Goal: Task Accomplishment & Management: Manage account settings

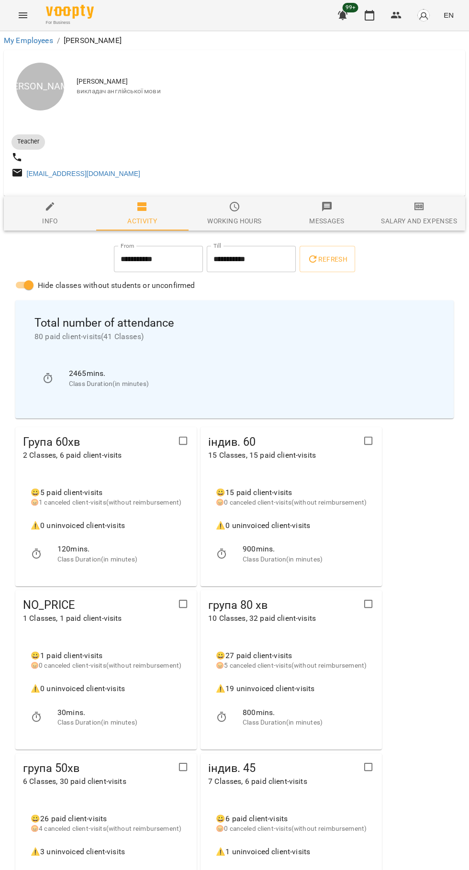
click at [370, 15] on icon "button" at bounding box center [368, 15] width 11 height 11
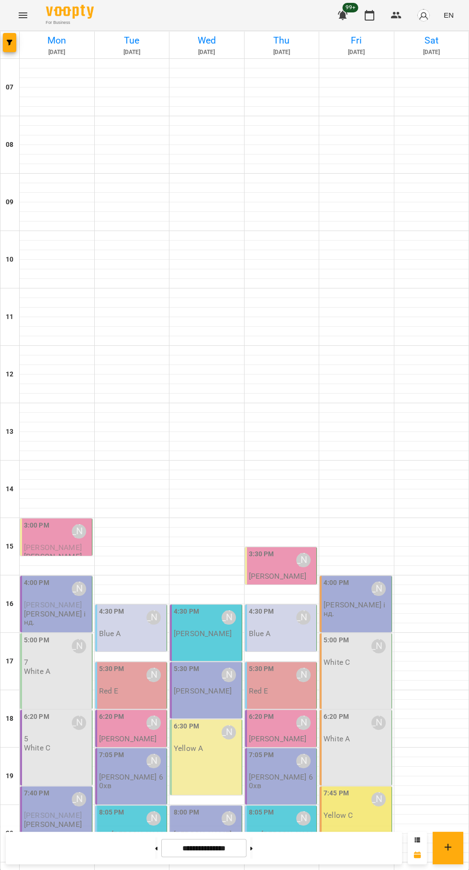
scroll to position [92, 0]
click at [155, 848] on icon at bounding box center [156, 847] width 2 height 3
type input "**********"
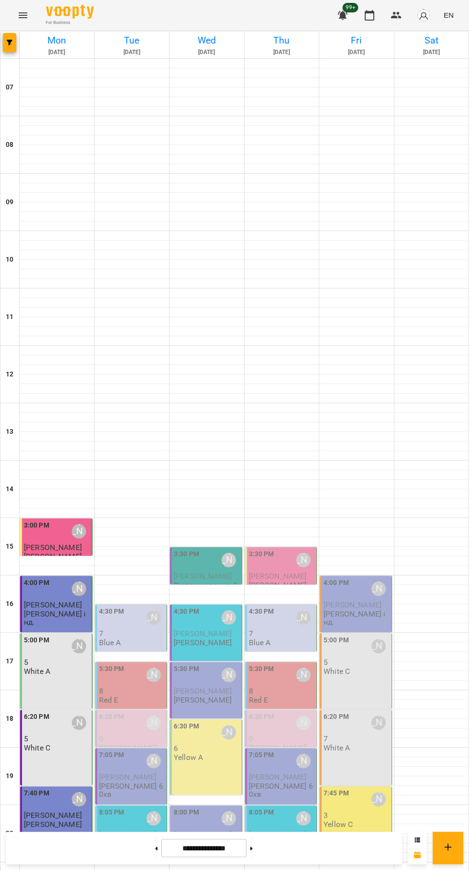
click at [199, 549] on div "3:30 PM [PERSON_NAME]" at bounding box center [207, 560] width 66 height 22
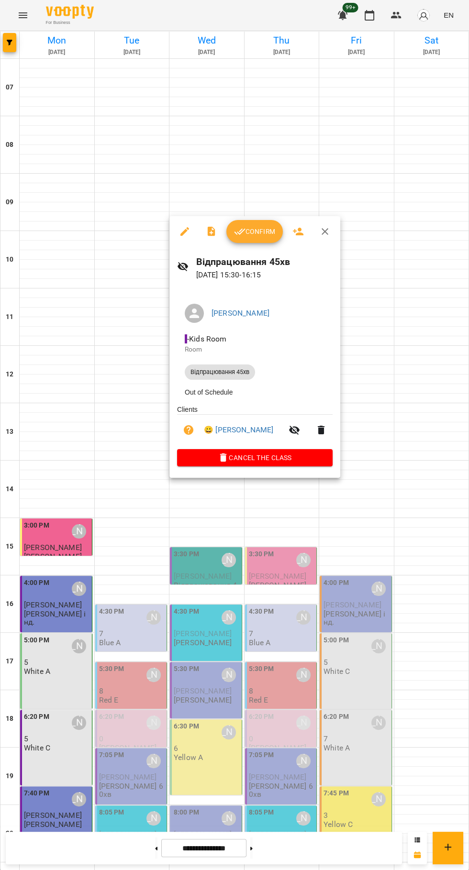
click at [142, 865] on div at bounding box center [234, 435] width 469 height 870
